Goal: Task Accomplishment & Management: Complete application form

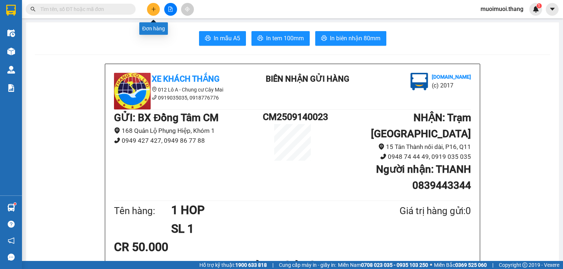
click at [155, 10] on icon "plus" at bounding box center [153, 9] width 5 height 5
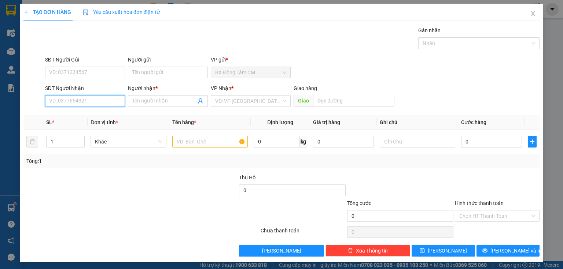
click at [112, 101] on input "SĐT Người Nhận" at bounding box center [85, 101] width 80 height 12
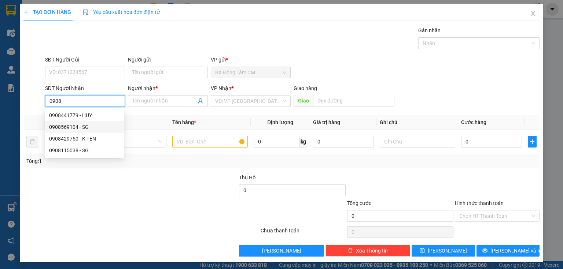
click at [87, 130] on div "0908569104 - SG" at bounding box center [84, 127] width 70 height 8
type input "0908569104"
type input "SG"
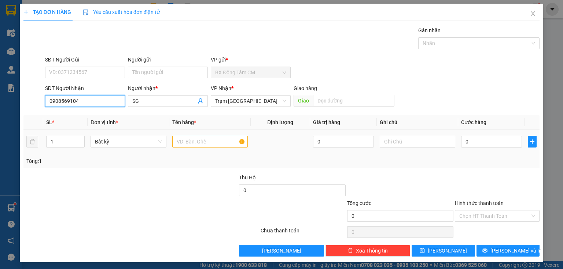
type input "0908569104"
click at [184, 144] on input "text" at bounding box center [209, 142] width 75 height 12
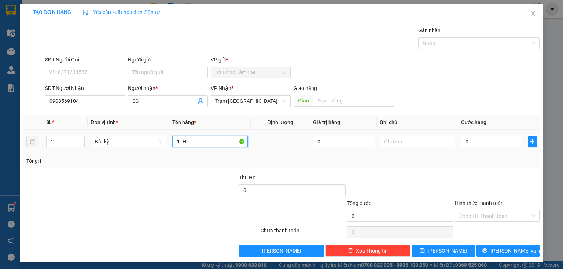
type input "1TH"
click at [481, 135] on div "0" at bounding box center [491, 141] width 61 height 15
click at [478, 141] on input "0" at bounding box center [491, 142] width 61 height 12
type input "5"
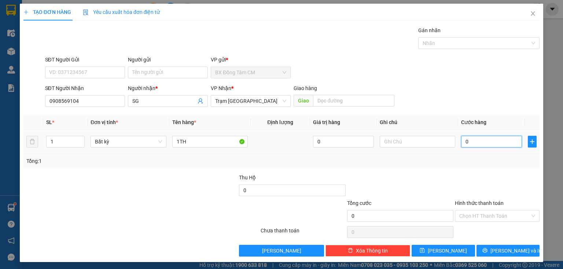
type input "5"
type input "50"
type input "500"
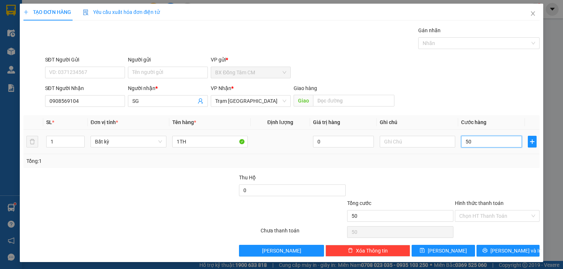
type input "500"
type input "5.000"
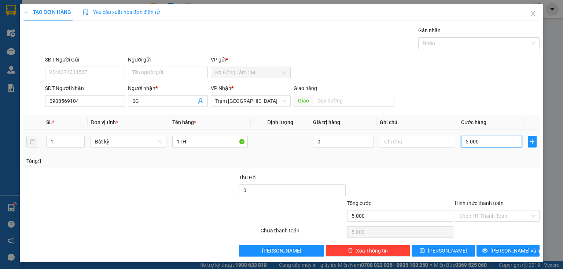
type input "50.000"
click at [425, 250] on icon "save" at bounding box center [422, 250] width 5 height 5
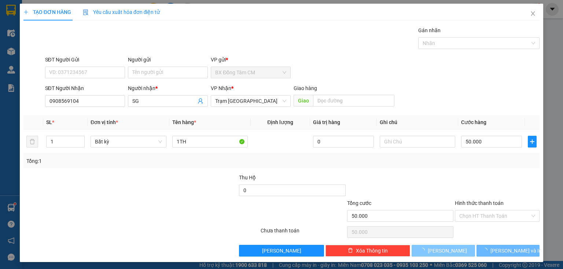
type input "0"
